Goal: Task Accomplishment & Management: Complete application form

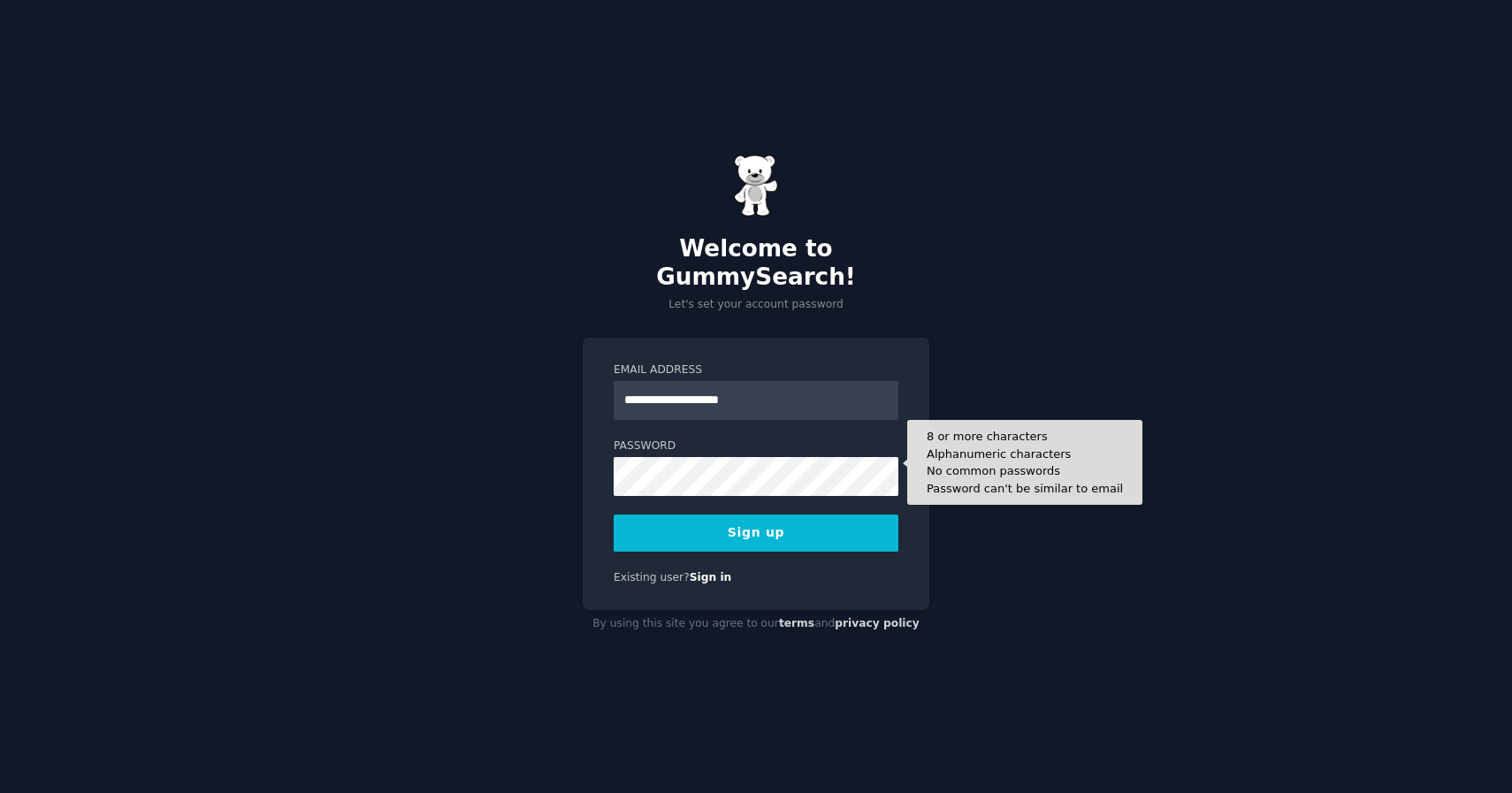
type input "**********"
click at [614, 515] on button "Sign up" at bounding box center [756, 533] width 284 height 37
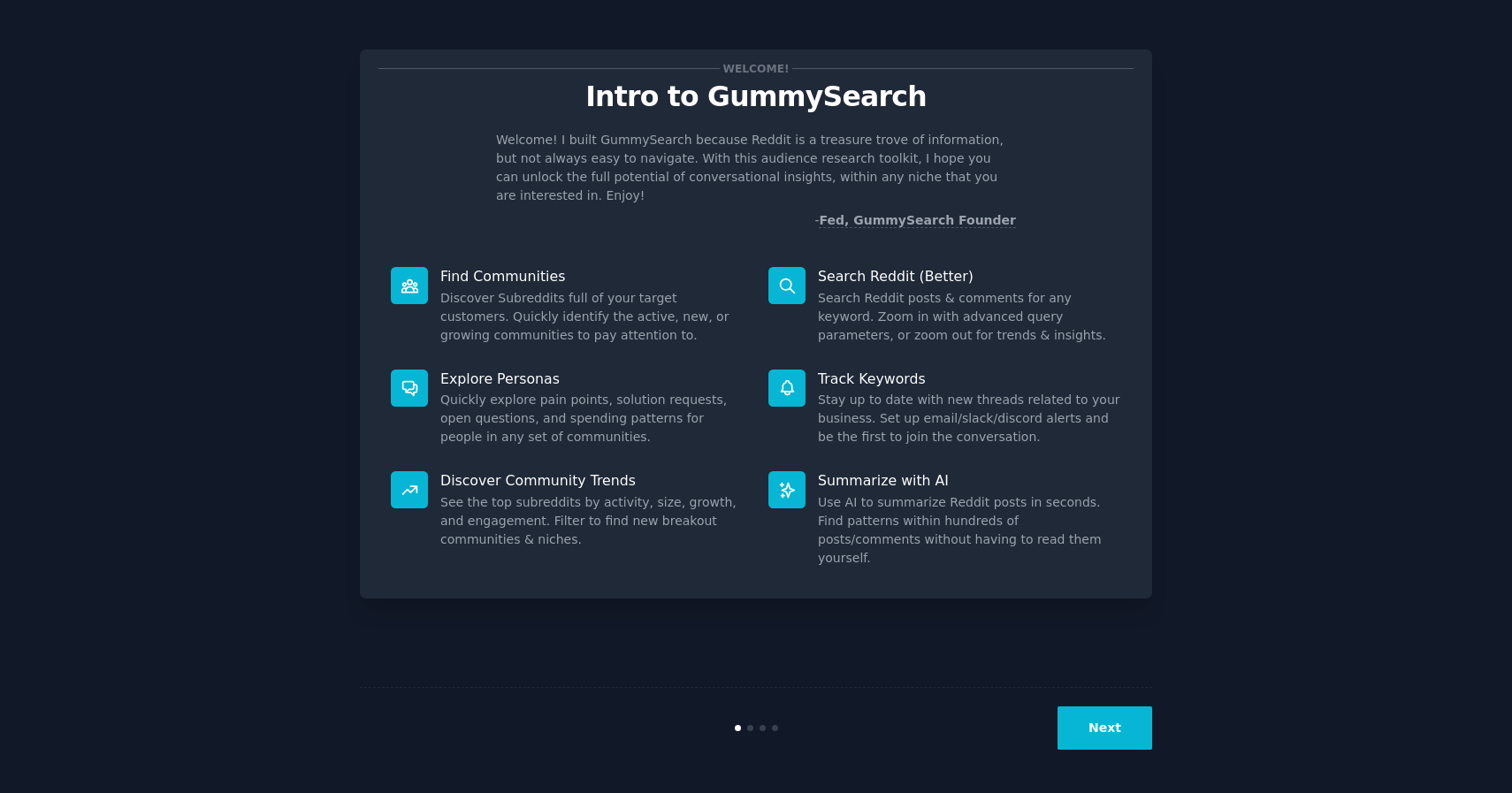
click at [1125, 726] on button "Next" at bounding box center [1105, 728] width 95 height 43
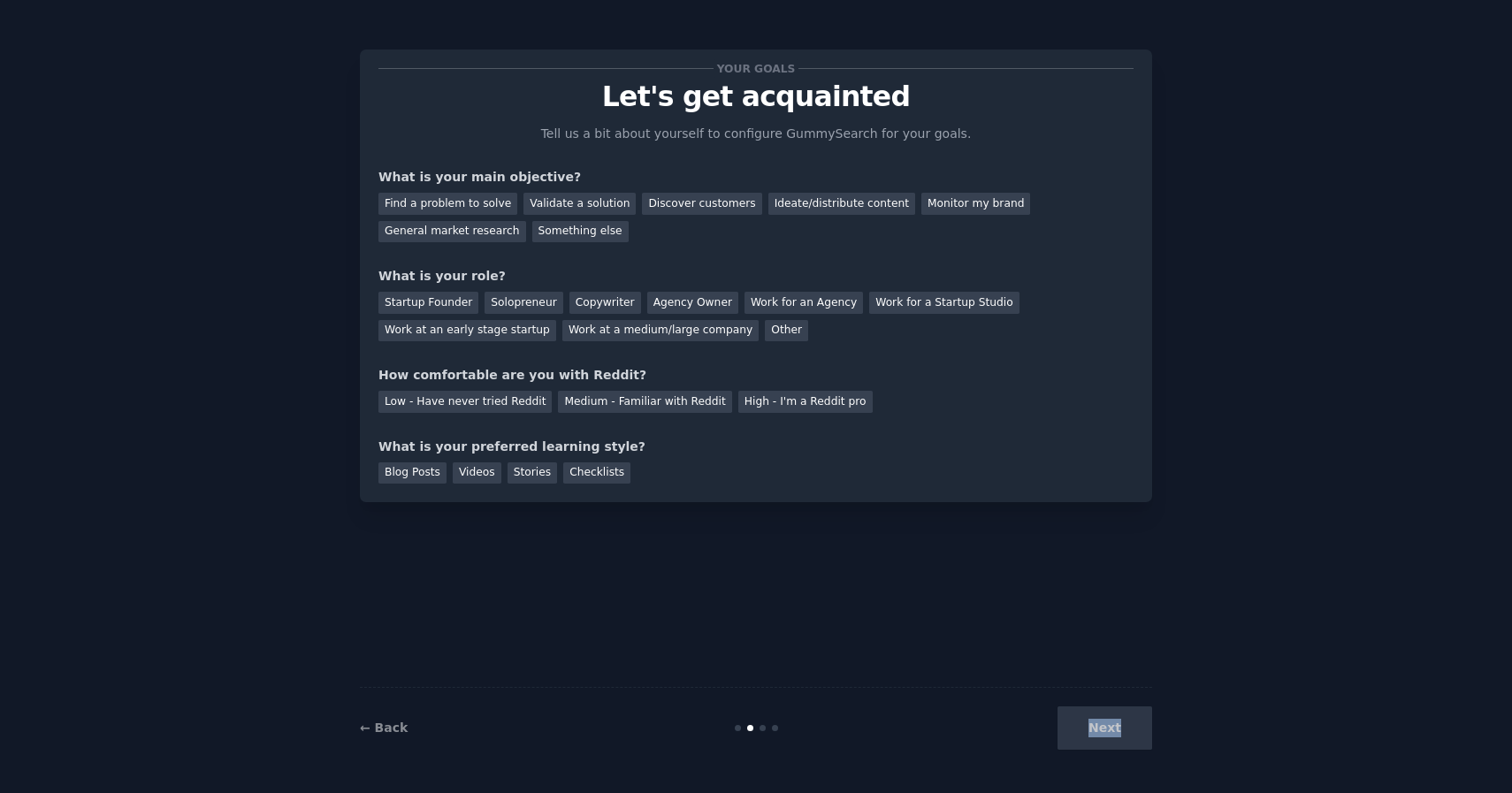
click at [1125, 726] on div "Next" at bounding box center [1019, 728] width 264 height 43
click at [1125, 727] on div "Next" at bounding box center [1019, 728] width 264 height 43
click at [1066, 567] on div "Your goals Let's get acquainted Tell us a bit about yourself to configure Gummy…" at bounding box center [756, 396] width 793 height 743
click at [1066, 722] on div "Next" at bounding box center [1019, 728] width 264 height 43
click at [1109, 724] on div "Next" at bounding box center [1019, 728] width 264 height 43
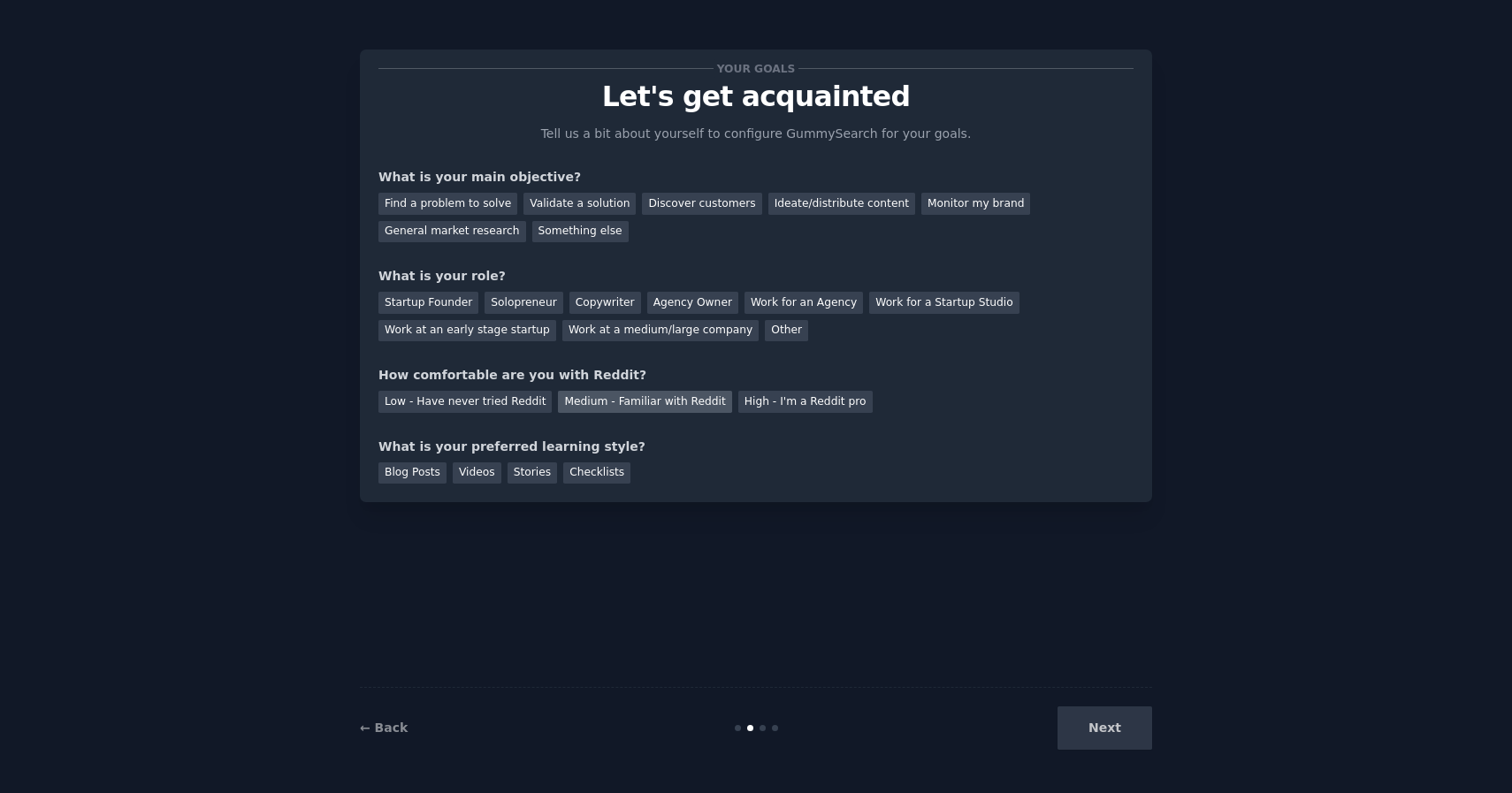
click at [574, 407] on div "Medium - Familiar with Reddit" at bounding box center [645, 401] width 173 height 22
click at [488, 217] on div "Find a problem to solve Validate a solution Discover customers Ideate/distribut…" at bounding box center [756, 214] width 755 height 56
click at [488, 228] on div "General market research" at bounding box center [452, 231] width 148 height 22
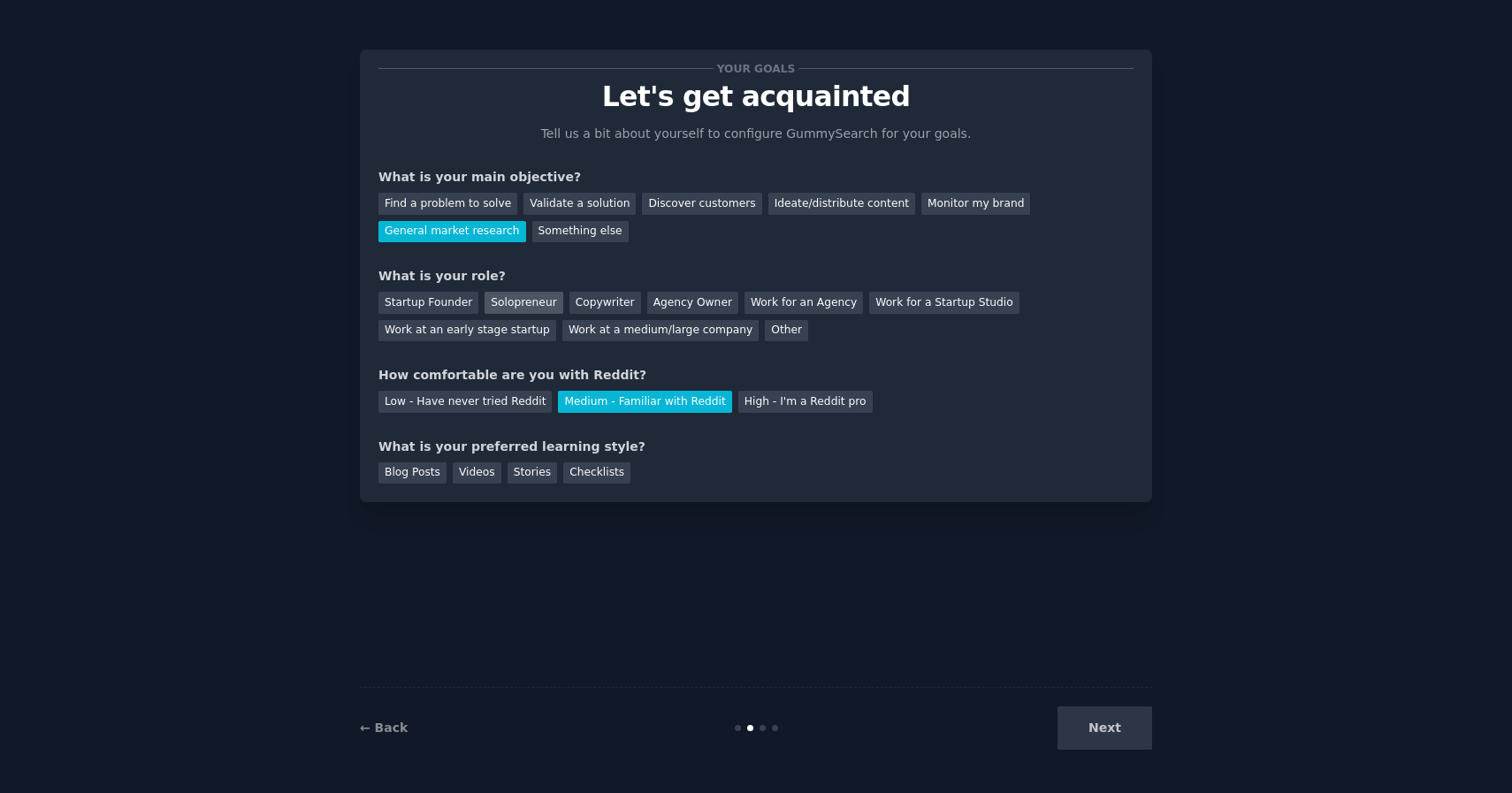
click at [532, 308] on div "Solopreneur" at bounding box center [524, 302] width 78 height 22
click at [576, 481] on div "Checklists" at bounding box center [597, 473] width 67 height 22
click at [549, 481] on div "Stories" at bounding box center [532, 473] width 50 height 22
click at [475, 481] on div "Videos" at bounding box center [476, 473] width 49 height 22
click at [410, 478] on div "Blog Posts" at bounding box center [412, 473] width 68 height 22
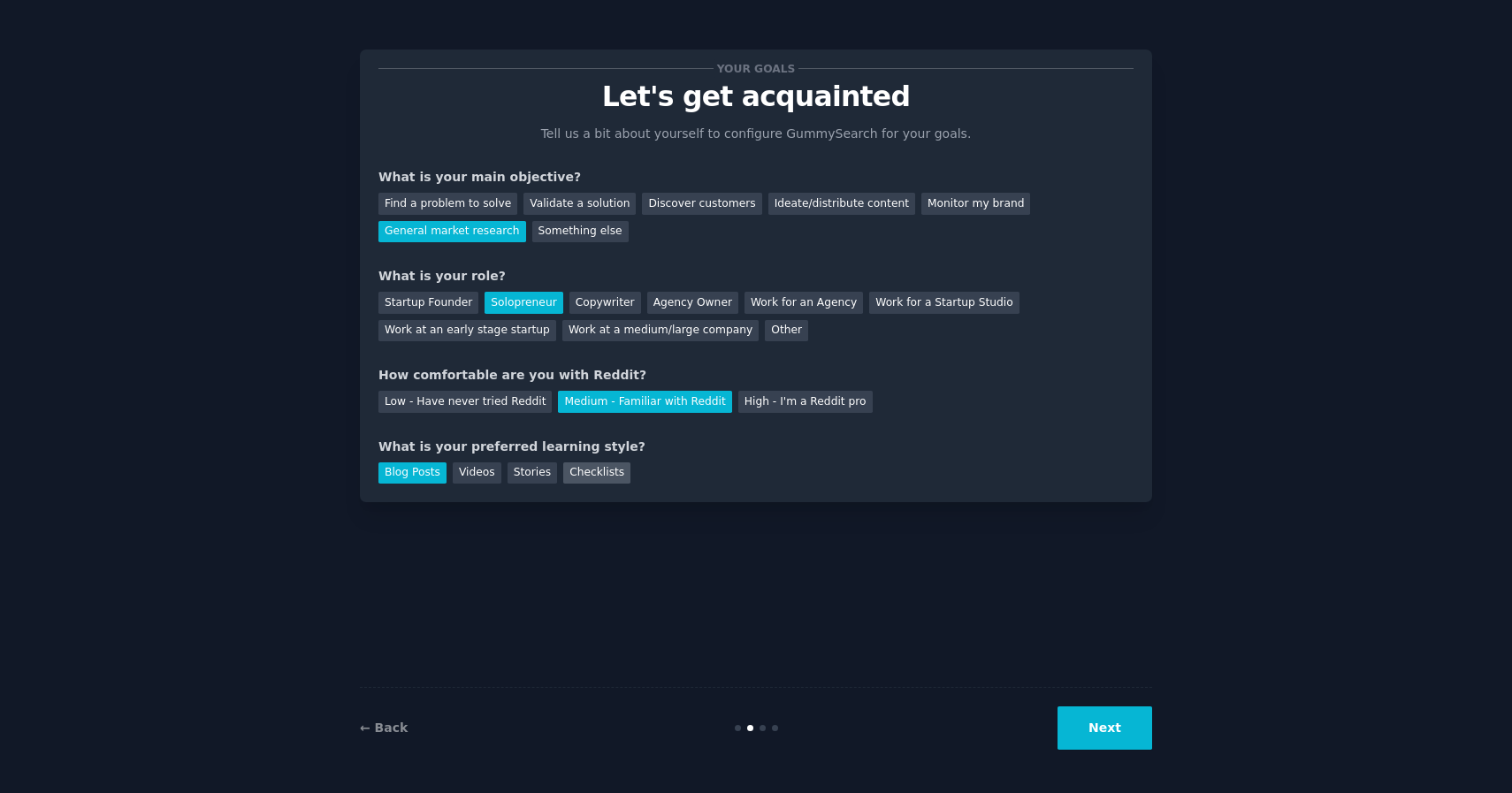
click at [617, 476] on div "Checklists" at bounding box center [597, 473] width 67 height 22
click at [541, 476] on div "Stories" at bounding box center [532, 473] width 50 height 22
click at [445, 472] on div "Blog Posts Videos Stories Checklists" at bounding box center [756, 469] width 755 height 28
click at [419, 472] on div "Blog Posts" at bounding box center [412, 473] width 68 height 22
click at [1110, 747] on button "Next" at bounding box center [1105, 728] width 95 height 43
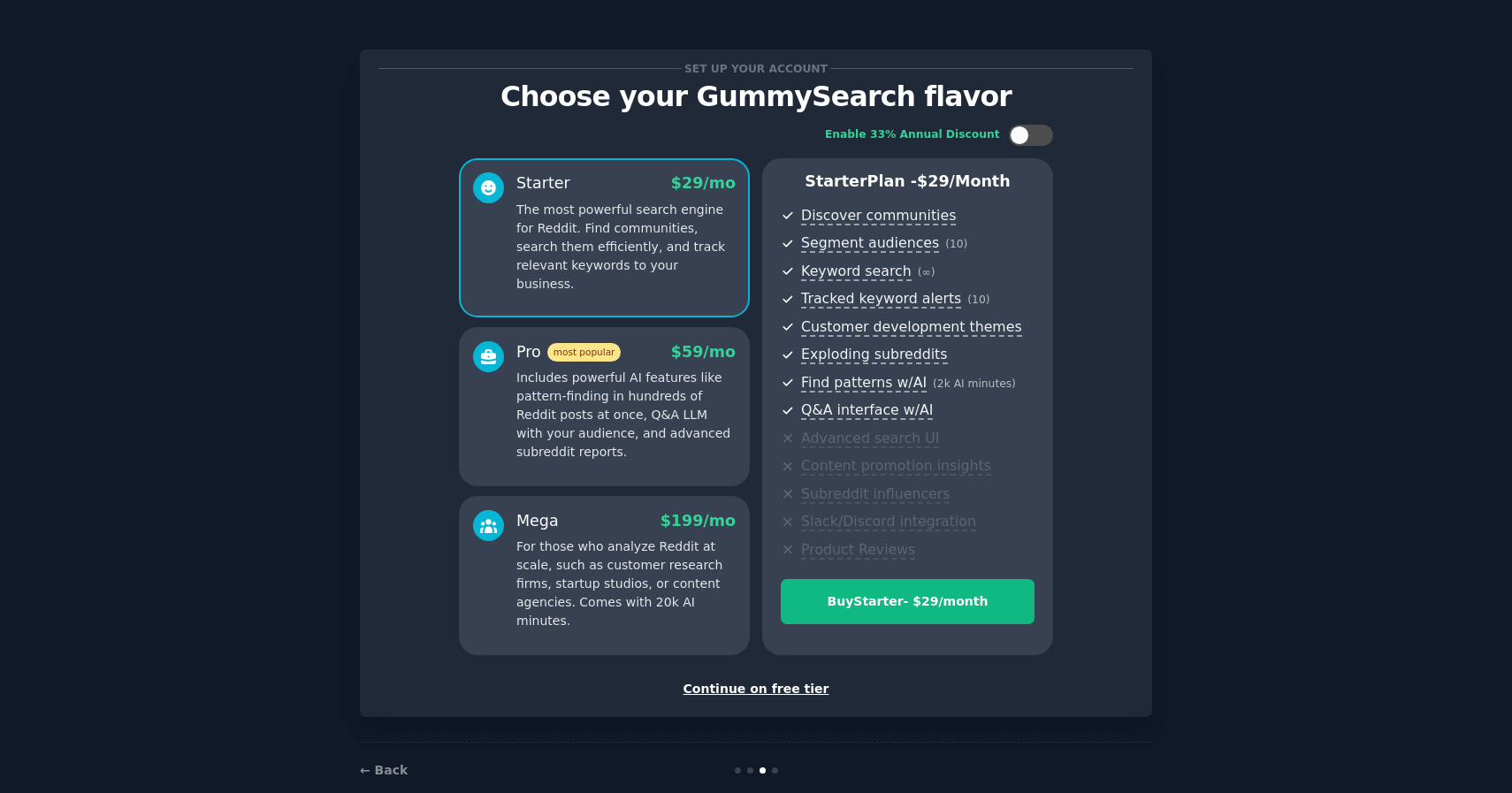
click at [769, 691] on div "Continue on free tier" at bounding box center [756, 688] width 755 height 18
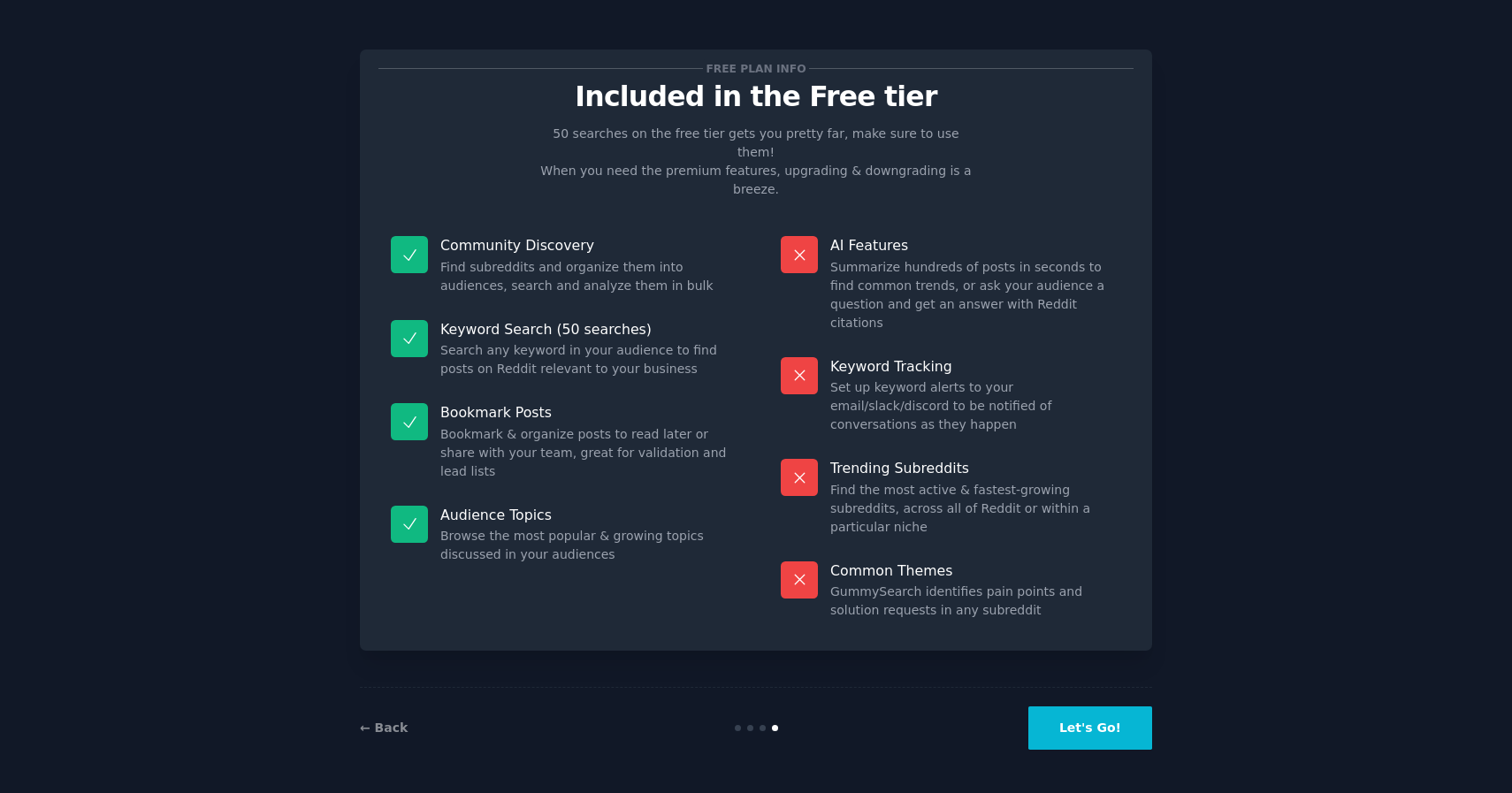
click at [1092, 721] on button "Let's Go!" at bounding box center [1090, 728] width 124 height 43
